Goal: Use online tool/utility: Utilize a website feature to perform a specific function

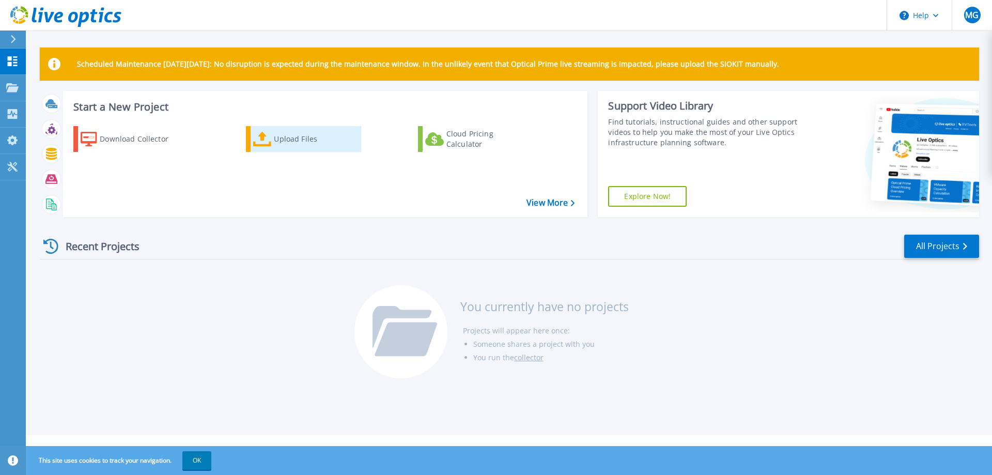
click at [293, 135] on div "Upload Files" at bounding box center [315, 139] width 83 height 21
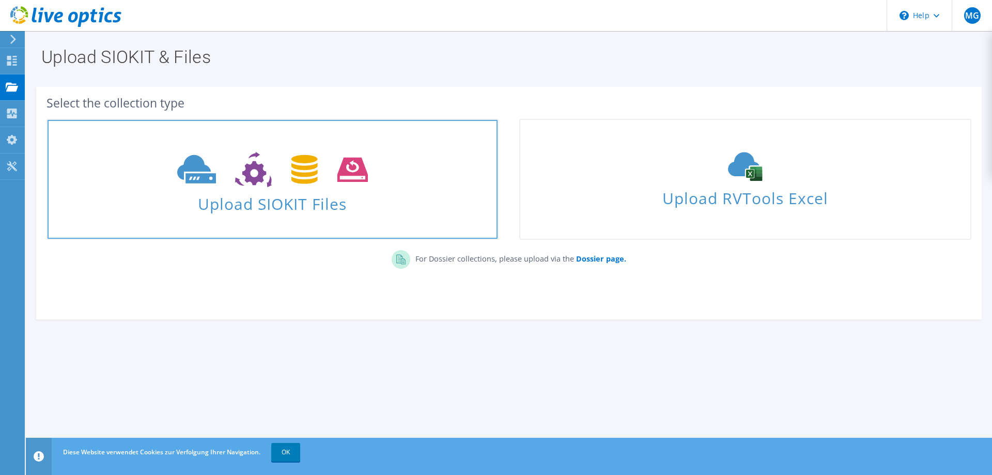
click at [301, 162] on use at bounding box center [272, 170] width 191 height 36
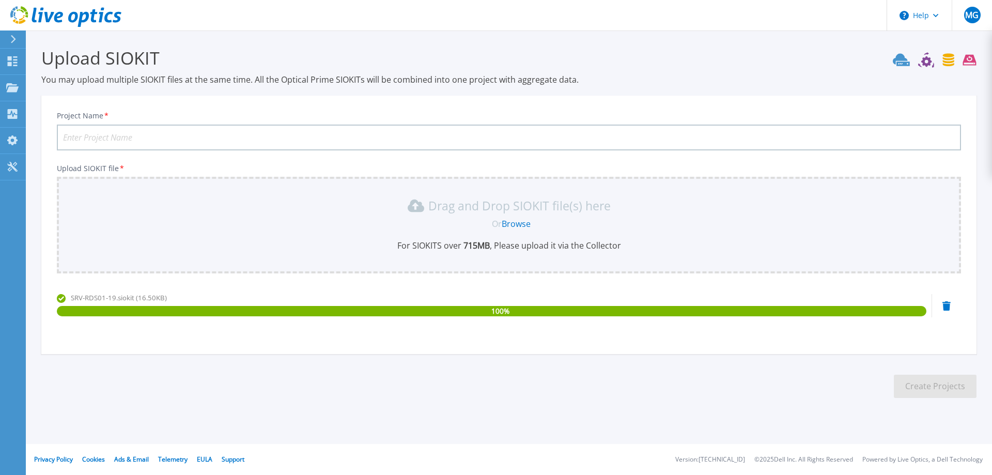
click at [184, 134] on input "Project Name *" at bounding box center [509, 138] width 904 height 26
type input "Steuerkanzlei [PERSON_NAME]"
click at [929, 385] on button "Create Projects" at bounding box center [935, 386] width 83 height 23
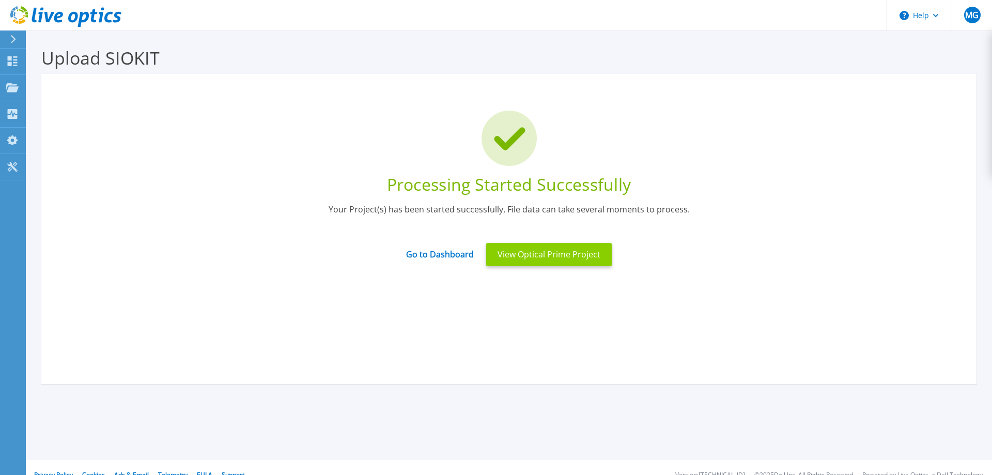
click at [555, 257] on button "View Optical Prime Project" at bounding box center [549, 254] width 126 height 23
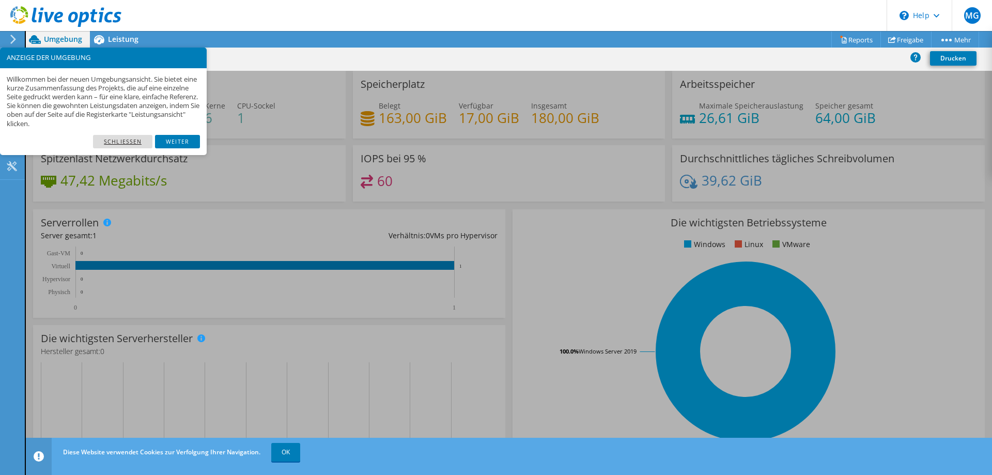
click at [140, 141] on link "Schließen" at bounding box center [122, 141] width 59 height 13
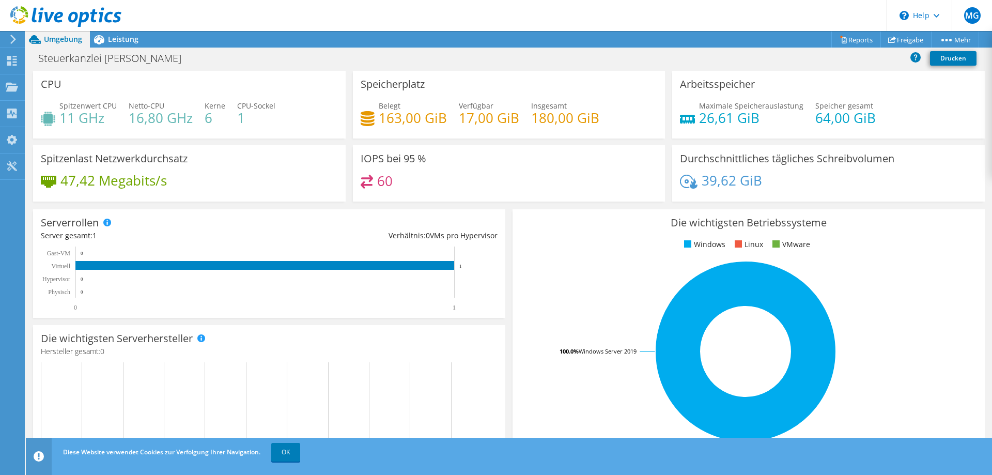
click at [370, 176] on icon at bounding box center [367, 182] width 13 height 14
click at [121, 40] on span "Leistung" at bounding box center [123, 39] width 30 height 10
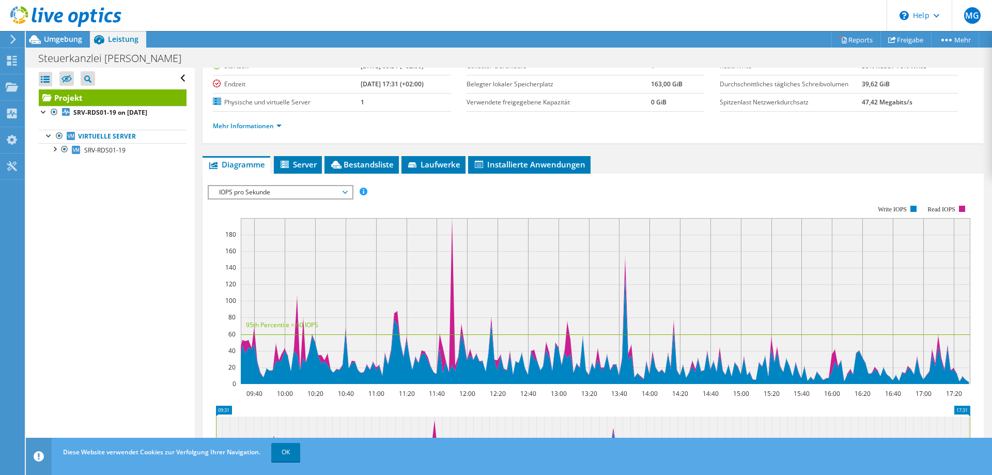
scroll to position [105, 0]
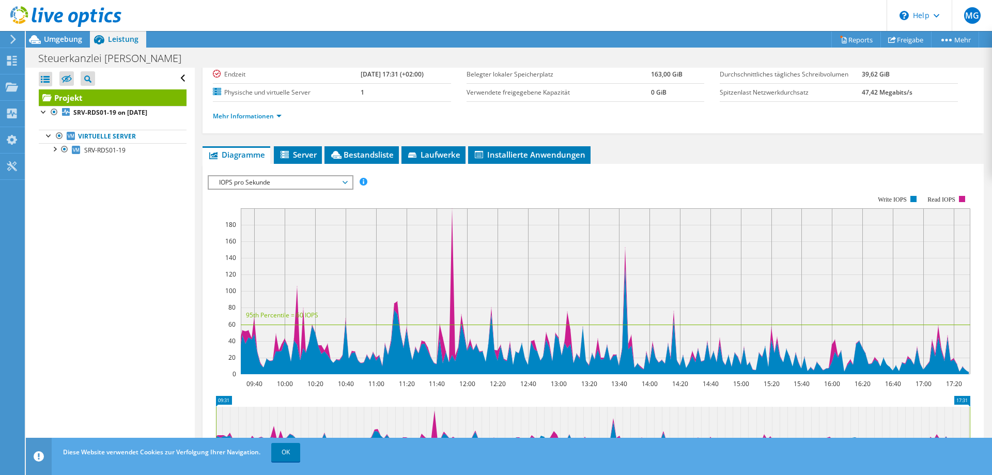
click at [338, 181] on span "IOPS pro Sekunde" at bounding box center [280, 182] width 133 height 12
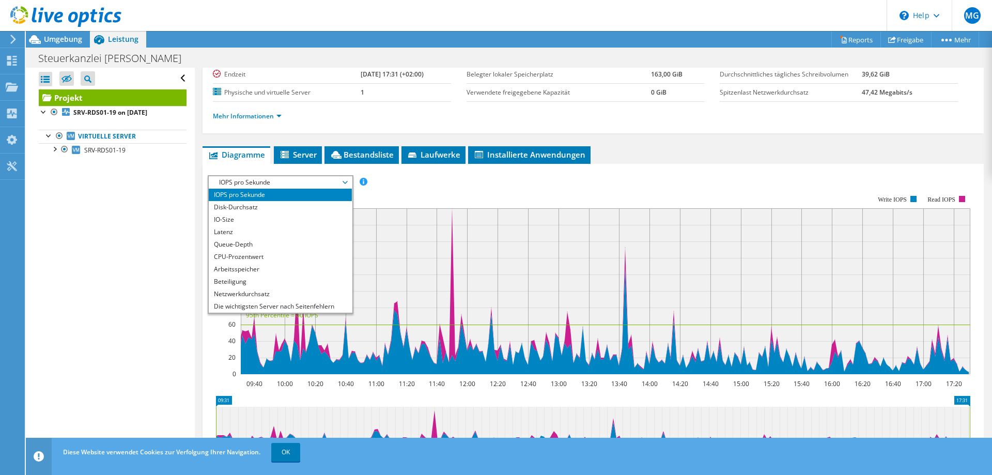
click at [338, 181] on span "IOPS pro Sekunde" at bounding box center [280, 182] width 133 height 12
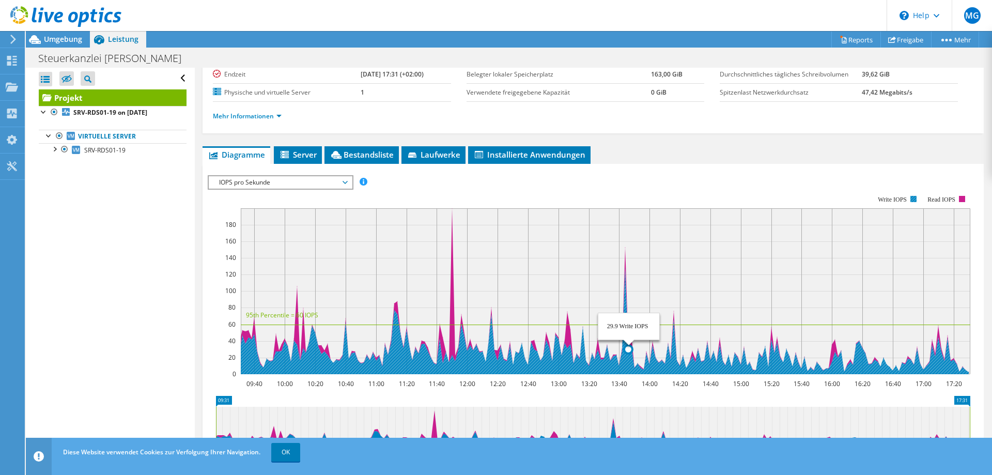
click at [627, 338] on icon at bounding box center [603, 321] width 729 height 105
click at [627, 348] on icon at bounding box center [603, 321] width 729 height 105
click at [627, 350] on icon at bounding box center [603, 321] width 729 height 105
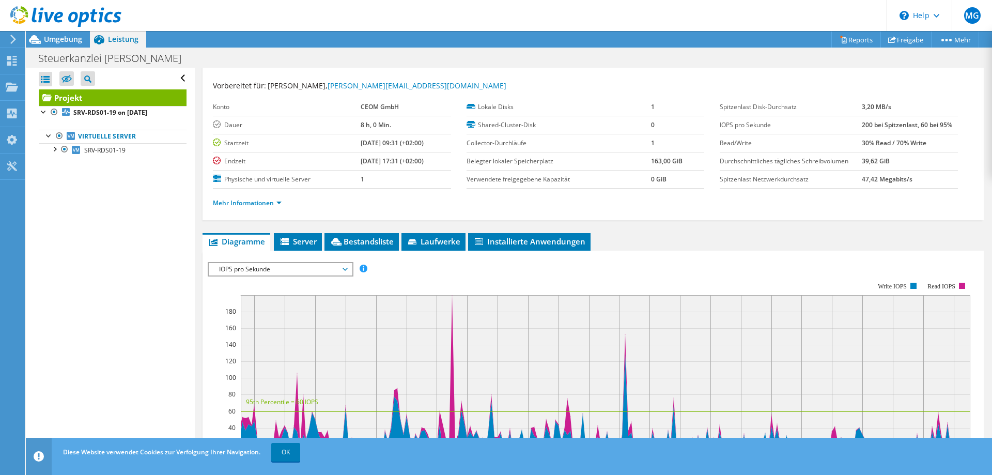
scroll to position [0, 0]
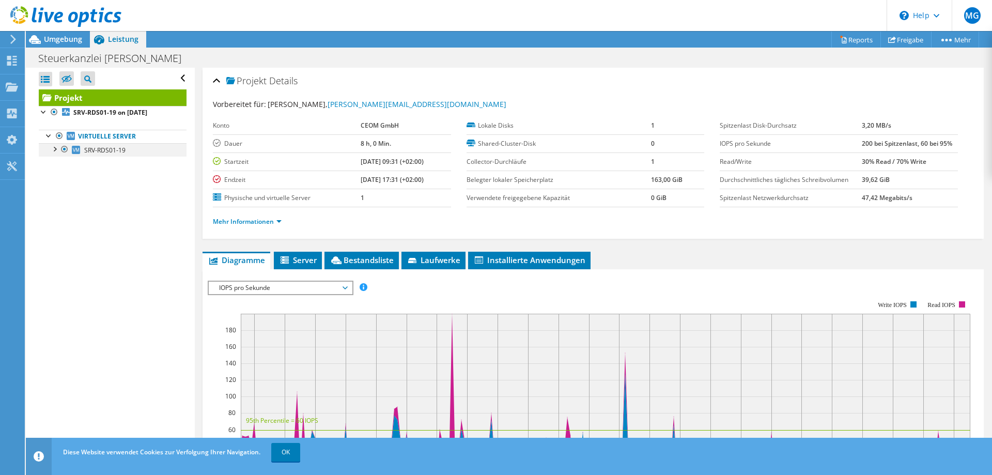
click at [52, 150] on div at bounding box center [54, 148] width 10 height 10
click at [102, 163] on link "0 C:" at bounding box center [113, 163] width 148 height 13
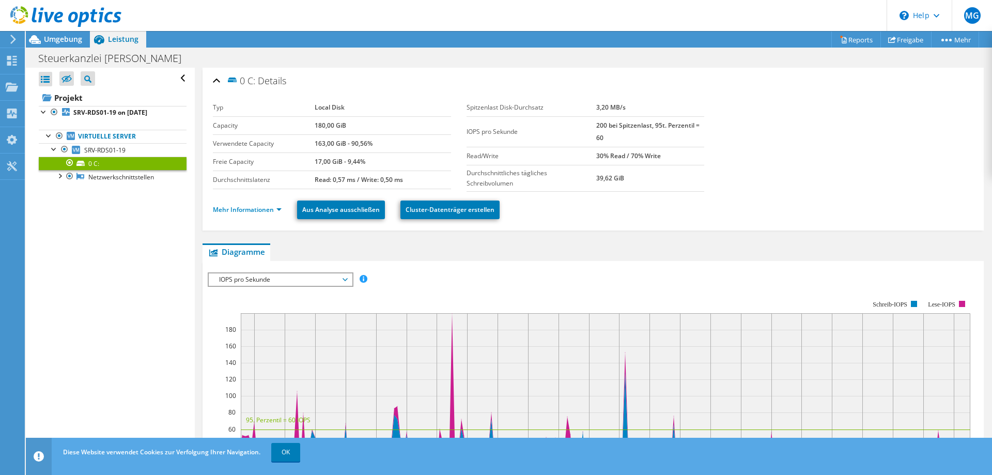
click at [287, 274] on span "IOPS pro Sekunde" at bounding box center [280, 279] width 133 height 12
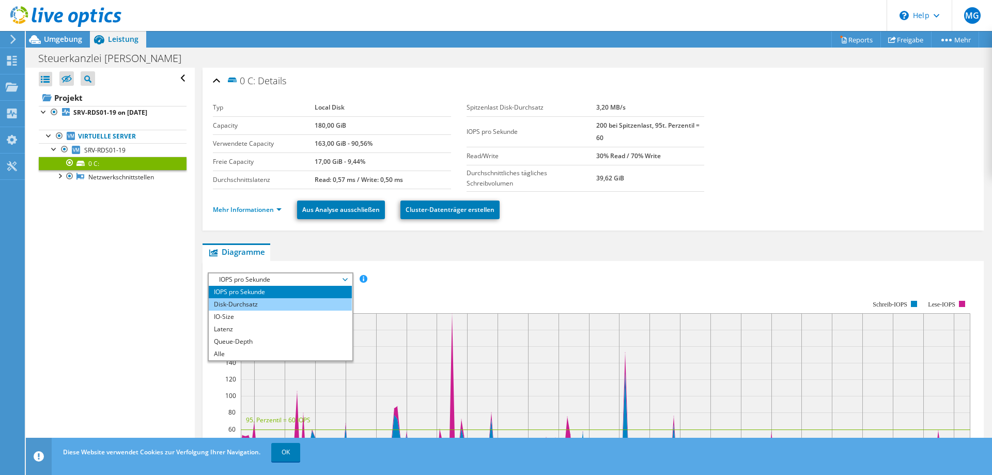
click at [261, 305] on li "Disk-Durchsatz" at bounding box center [280, 304] width 143 height 12
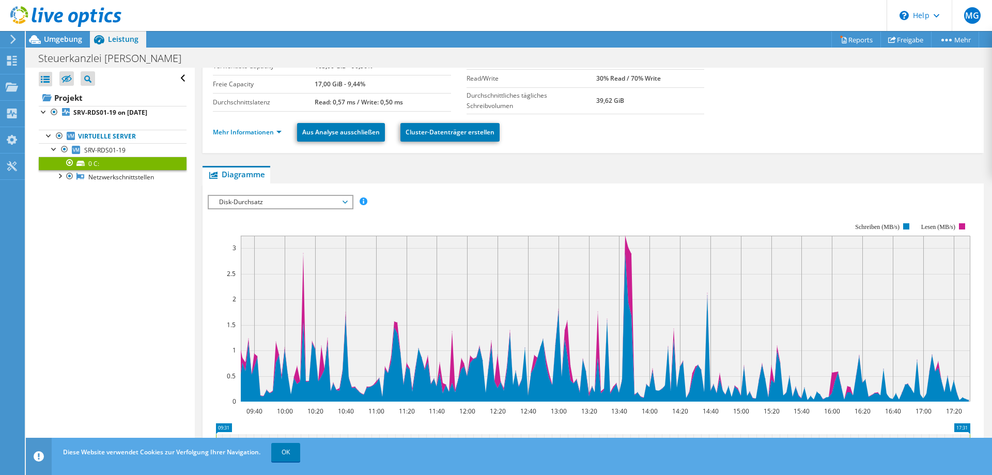
scroll to position [105, 0]
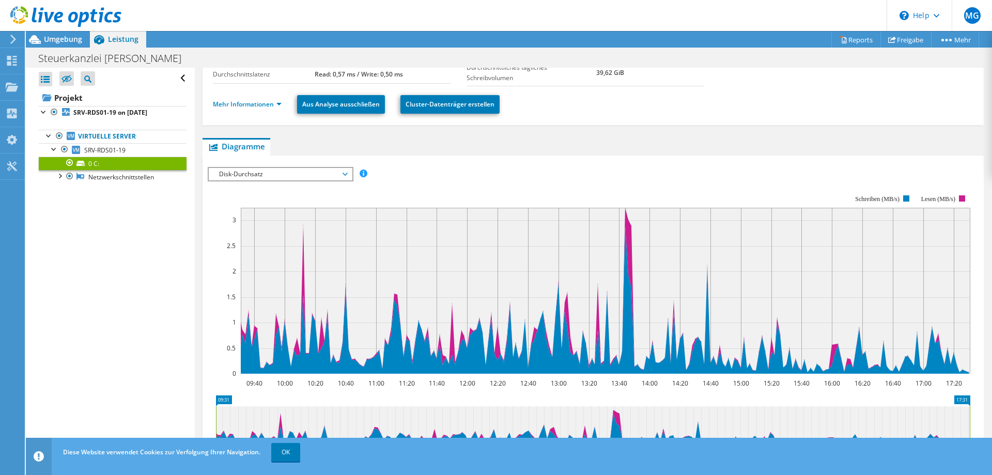
click at [522, 141] on ul "Diagramme Server Bestandsliste Hypervisor Laufwerke Cluster-Laufwerke Installie…" at bounding box center [593, 147] width 781 height 18
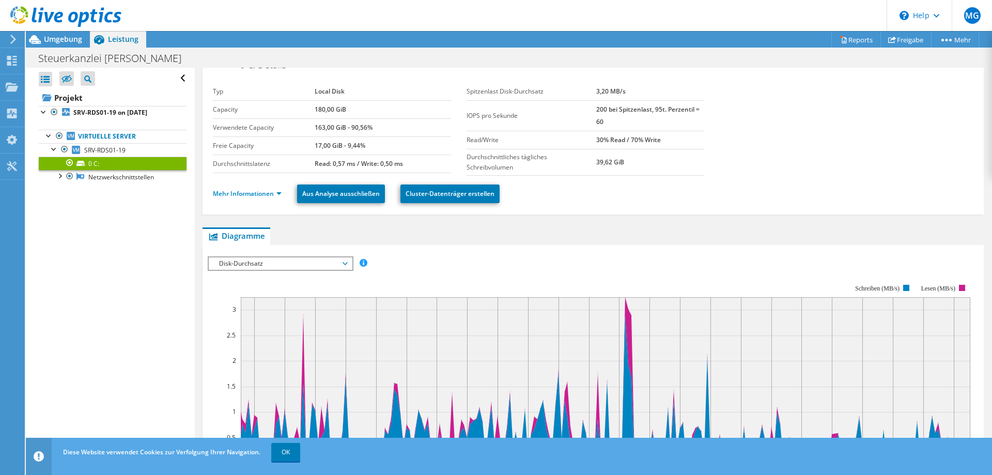
scroll to position [0, 0]
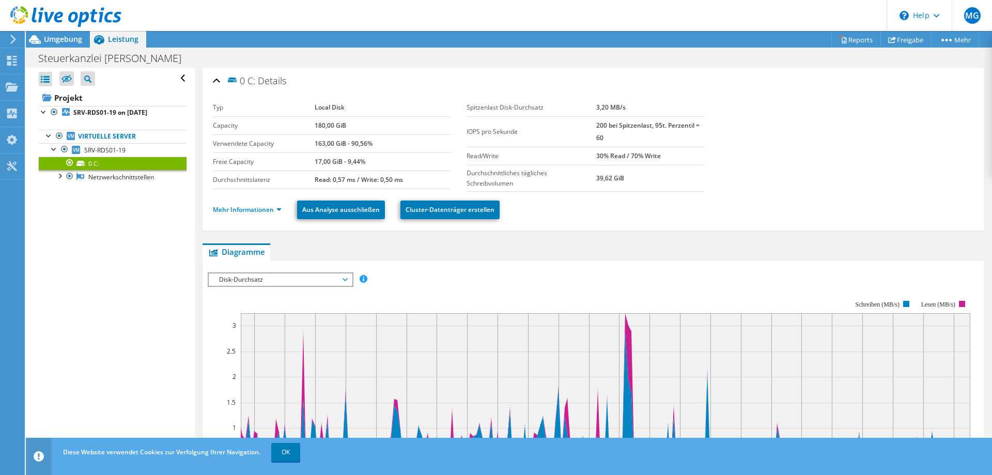
click at [271, 277] on span "Disk-Durchsatz" at bounding box center [280, 279] width 133 height 12
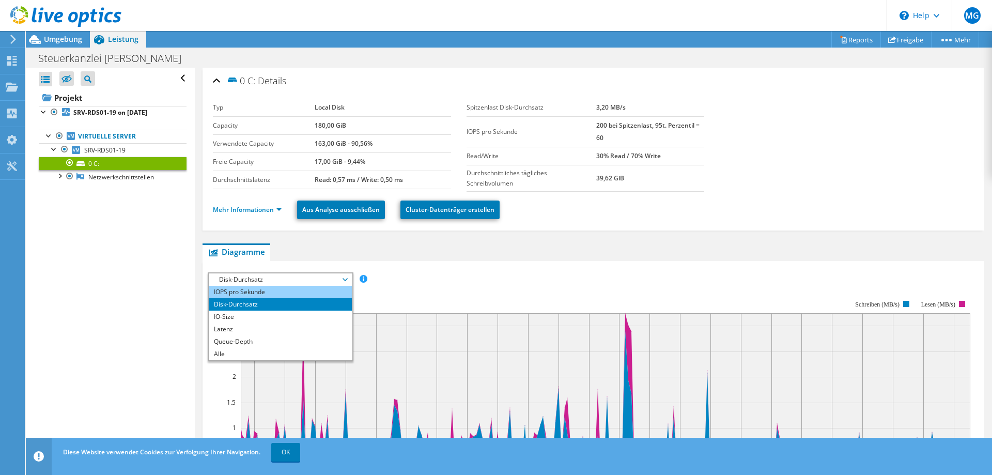
click at [259, 288] on li "IOPS pro Sekunde" at bounding box center [280, 292] width 143 height 12
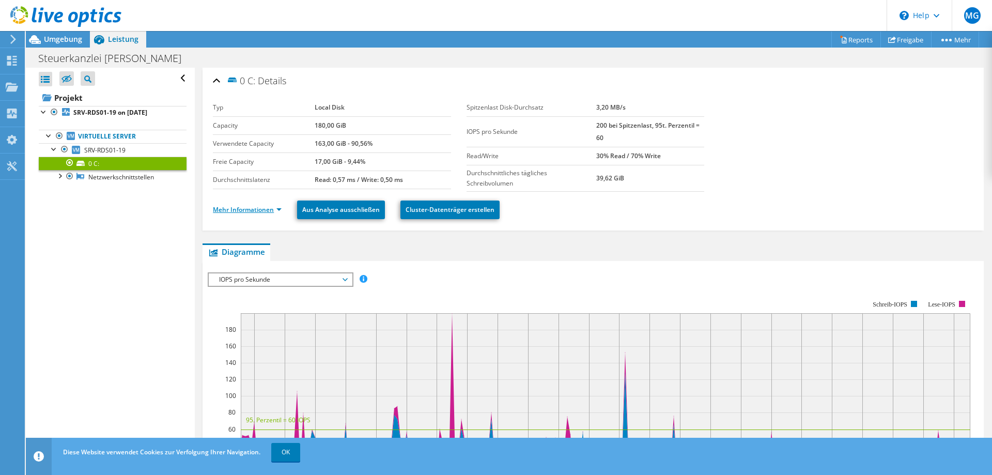
click at [267, 212] on link "Mehr Informationen" at bounding box center [247, 209] width 69 height 9
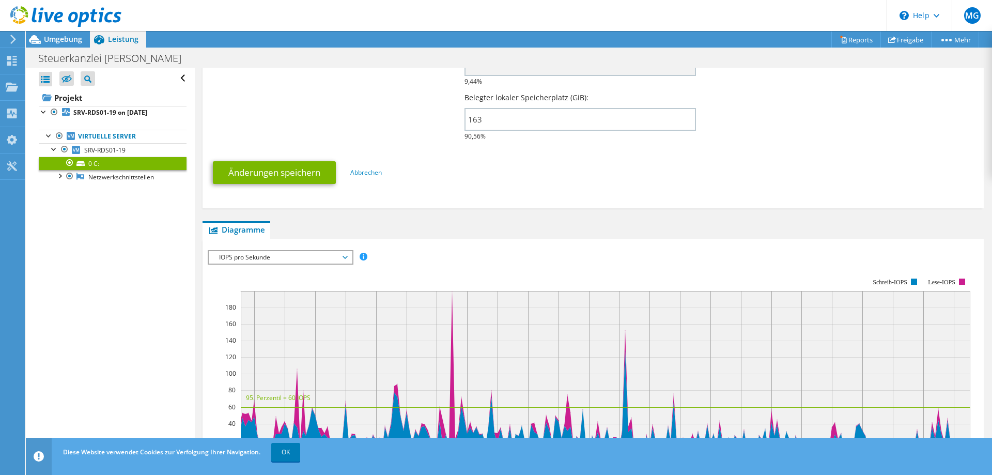
scroll to position [263, 0]
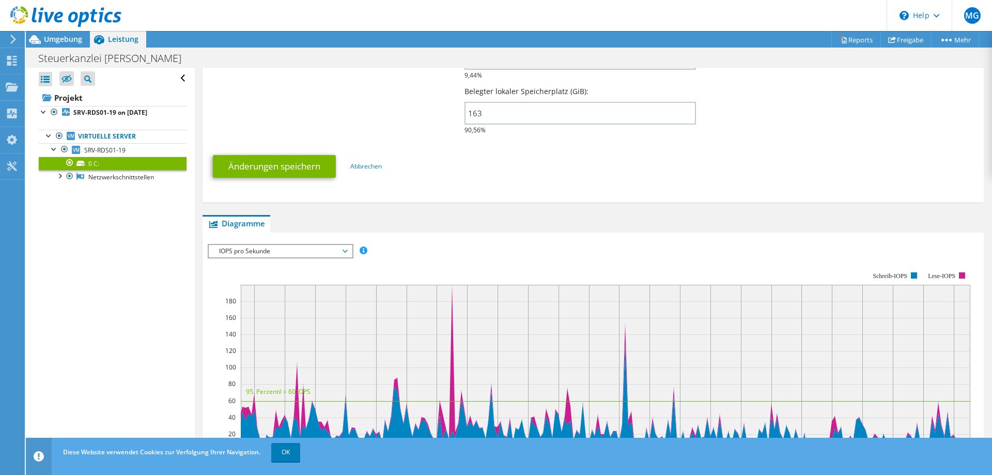
click at [289, 252] on span "IOPS pro Sekunde" at bounding box center [280, 251] width 133 height 12
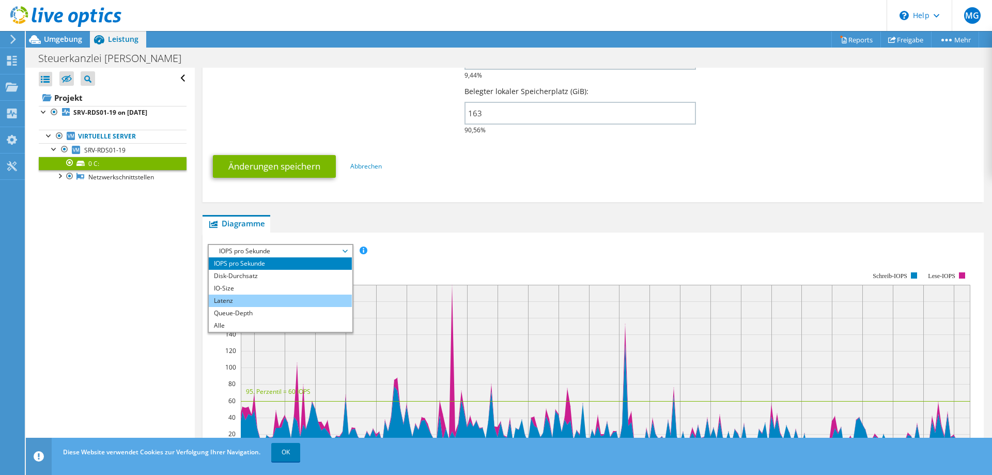
click at [237, 299] on li "Latenz" at bounding box center [280, 300] width 143 height 12
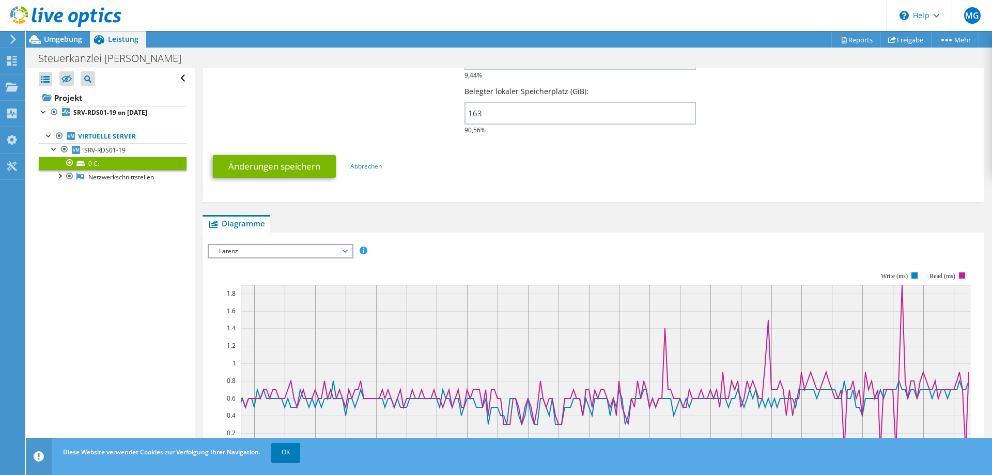
click at [323, 252] on span "Latenz" at bounding box center [280, 251] width 133 height 12
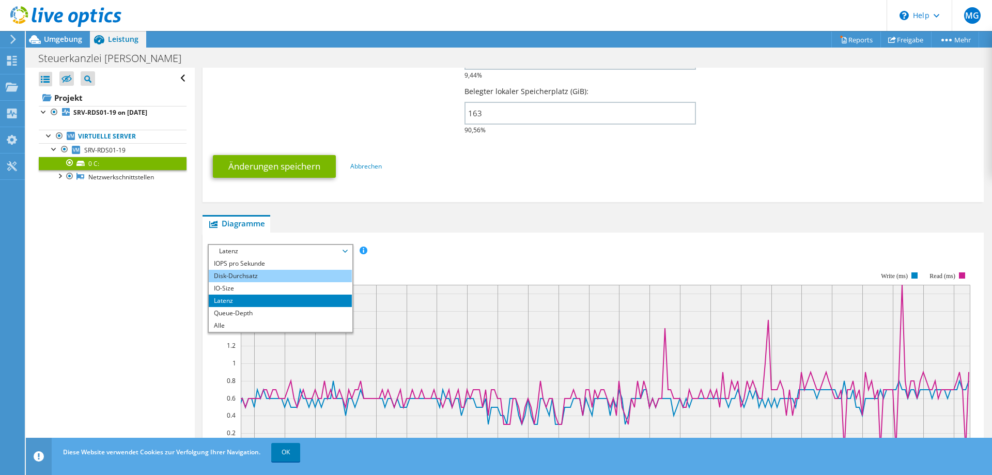
click at [267, 273] on li "Disk-Durchsatz" at bounding box center [280, 276] width 143 height 12
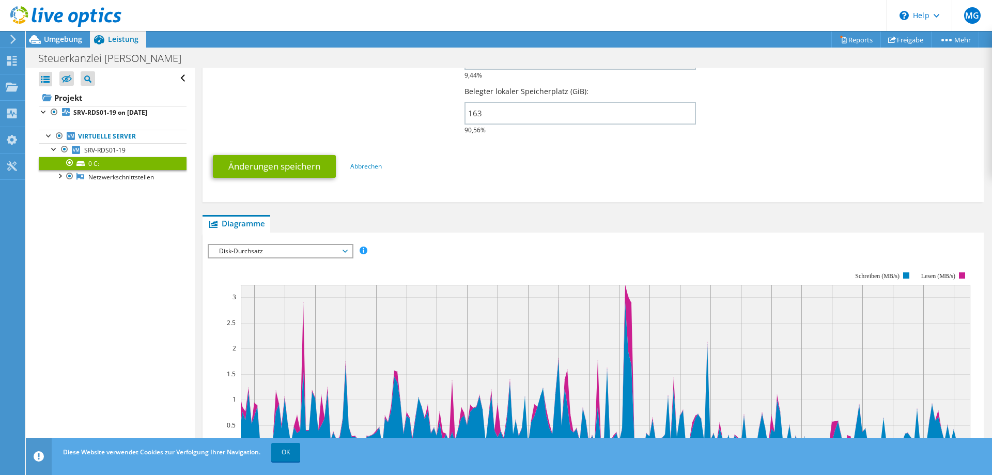
scroll to position [0, 0]
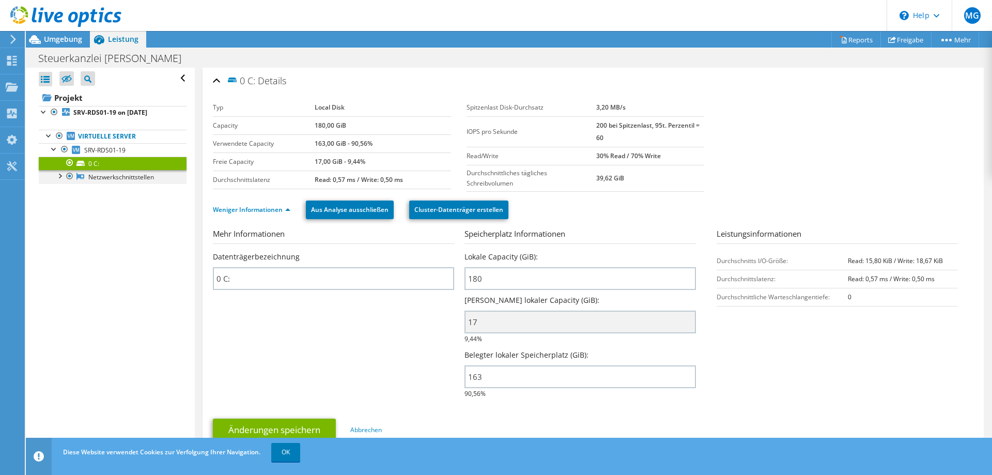
click at [60, 178] on div at bounding box center [59, 175] width 10 height 10
click at [113, 150] on span "SRV-RDS01-19" at bounding box center [104, 150] width 41 height 9
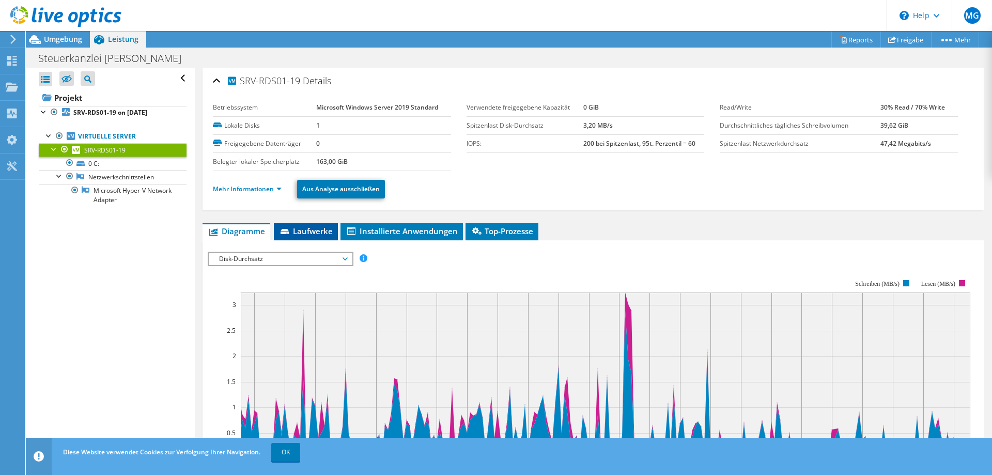
click at [302, 231] on span "Laufwerke" at bounding box center [306, 231] width 54 height 10
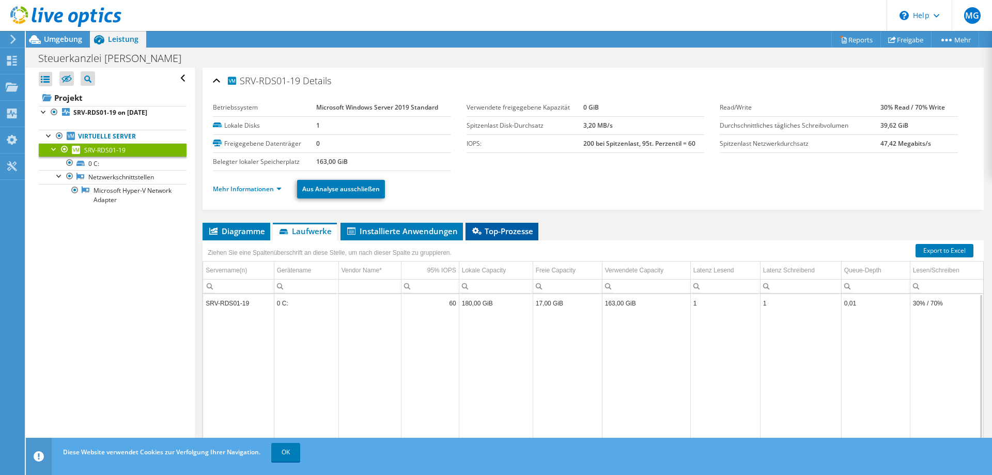
click at [516, 227] on span "Top-Prozesse" at bounding box center [502, 231] width 63 height 10
